Goal: Information Seeking & Learning: Learn about a topic

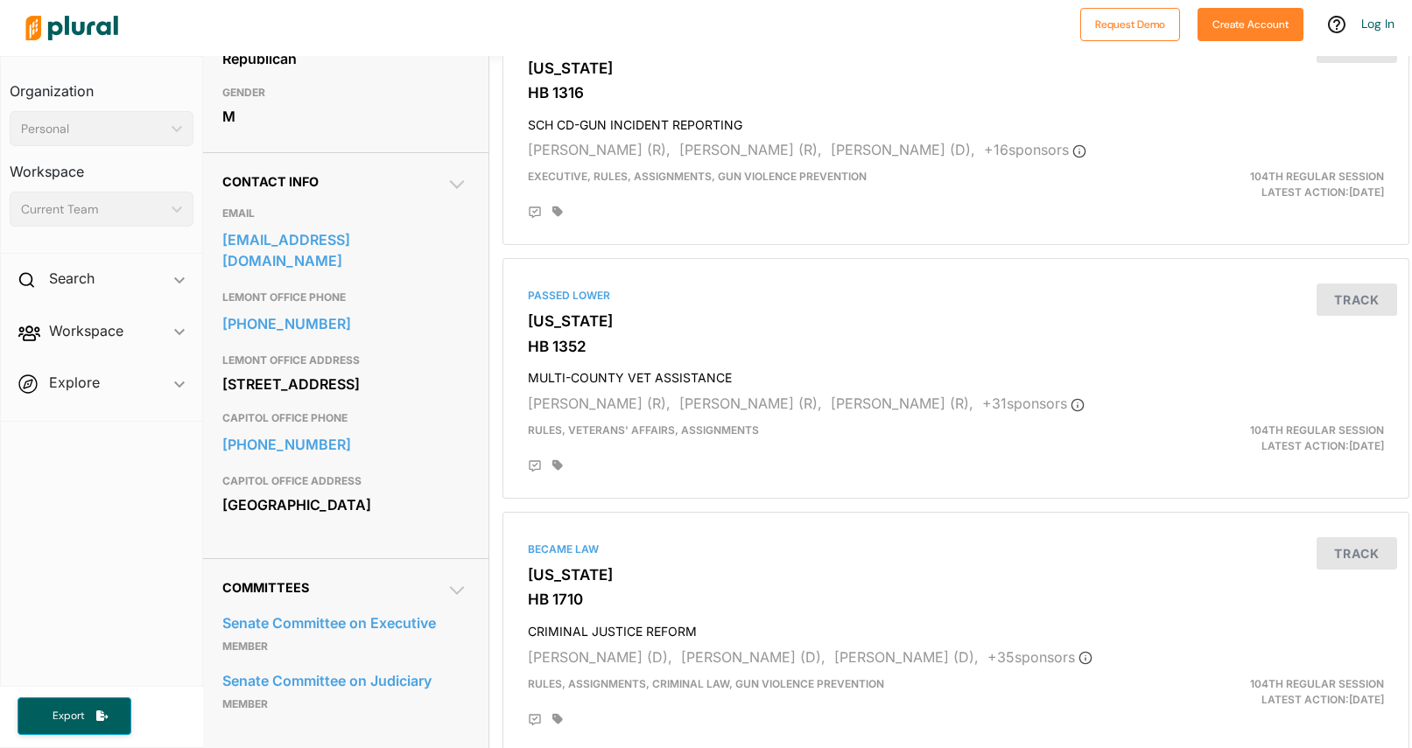
scroll to position [0, 3]
